Goal: Transaction & Acquisition: Purchase product/service

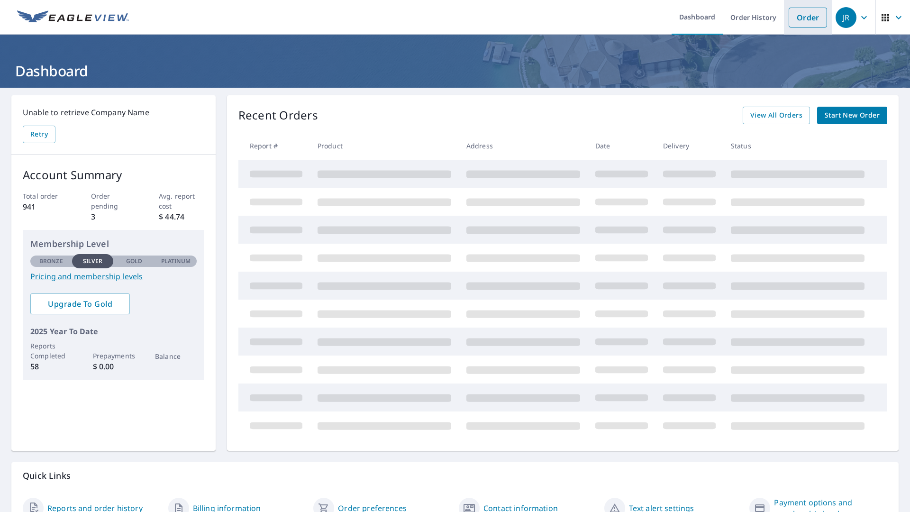
click at [806, 9] on link "Order" at bounding box center [808, 18] width 38 height 20
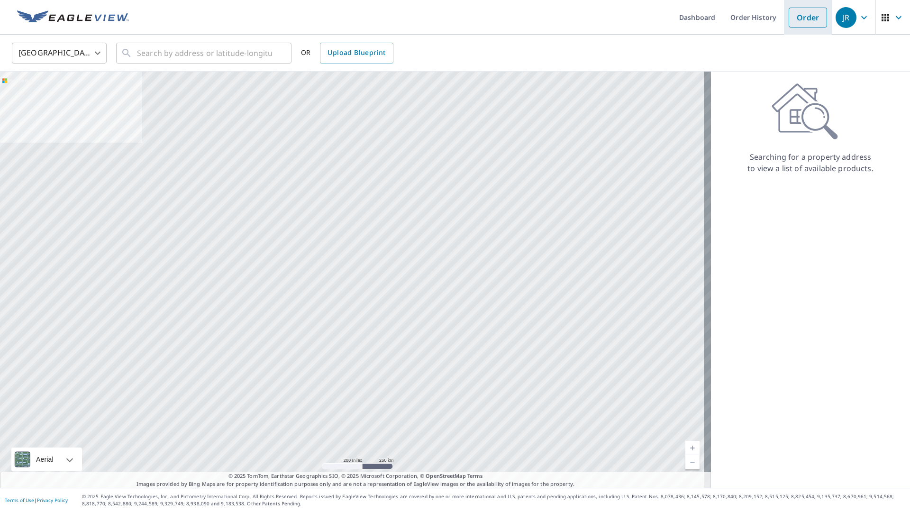
click at [799, 18] on link "Order" at bounding box center [808, 18] width 38 height 20
click at [798, 18] on link "Order" at bounding box center [808, 18] width 38 height 20
click at [805, 11] on link "Order" at bounding box center [808, 18] width 38 height 20
click at [814, 23] on link "Order" at bounding box center [808, 18] width 38 height 20
click at [818, 21] on link "Order" at bounding box center [808, 18] width 38 height 20
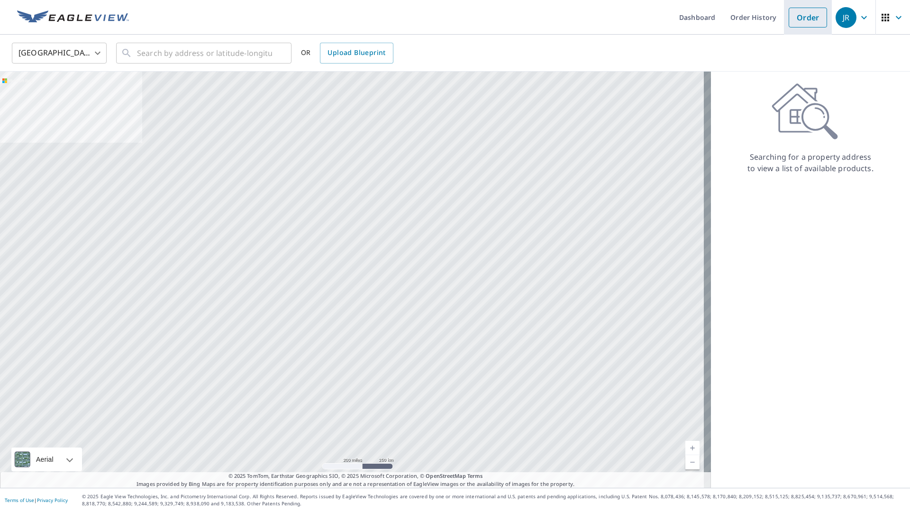
click at [807, 20] on link "Order" at bounding box center [808, 18] width 38 height 20
click at [803, 22] on link "Order" at bounding box center [808, 18] width 38 height 20
click at [130, 54] on icon at bounding box center [126, 52] width 11 height 11
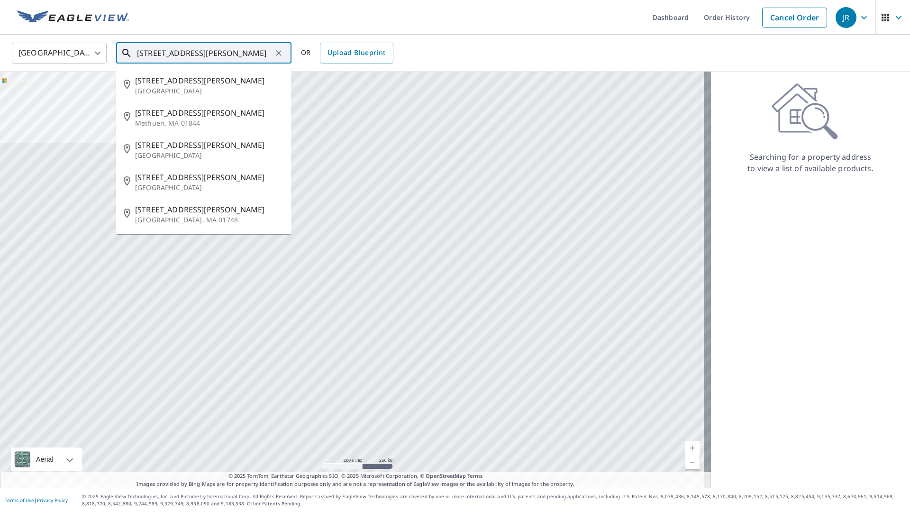
type input "[STREET_ADDRESS][PERSON_NAME]"
